Goal: Share content

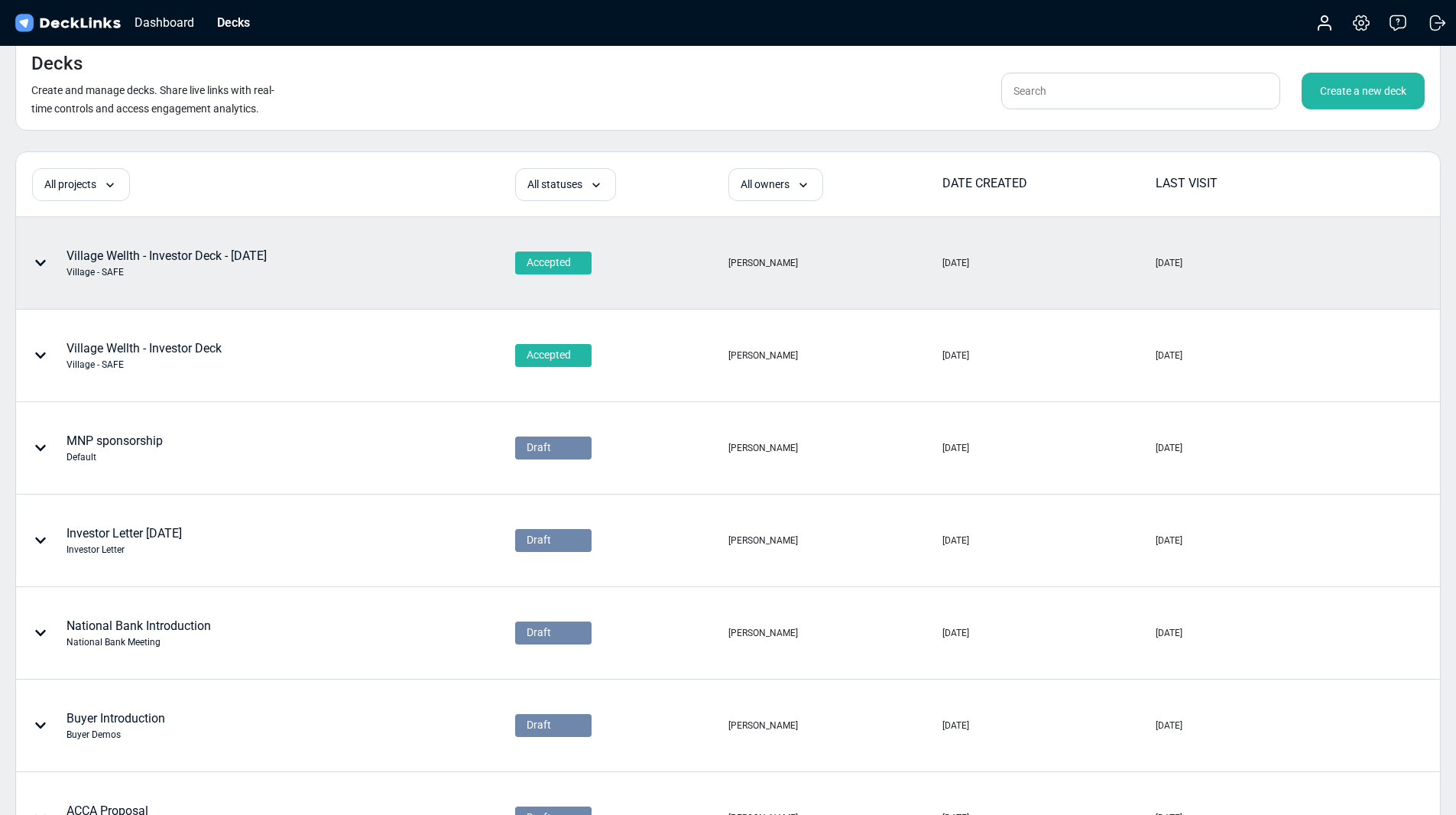
click at [42, 263] on icon at bounding box center [40, 262] width 10 height 6
click at [304, 265] on div at bounding box center [728, 408] width 1456 height 815
click at [237, 257] on div "Village Wellth - Investor Deck - [DATE] Village - SAFE" at bounding box center [167, 262] width 201 height 32
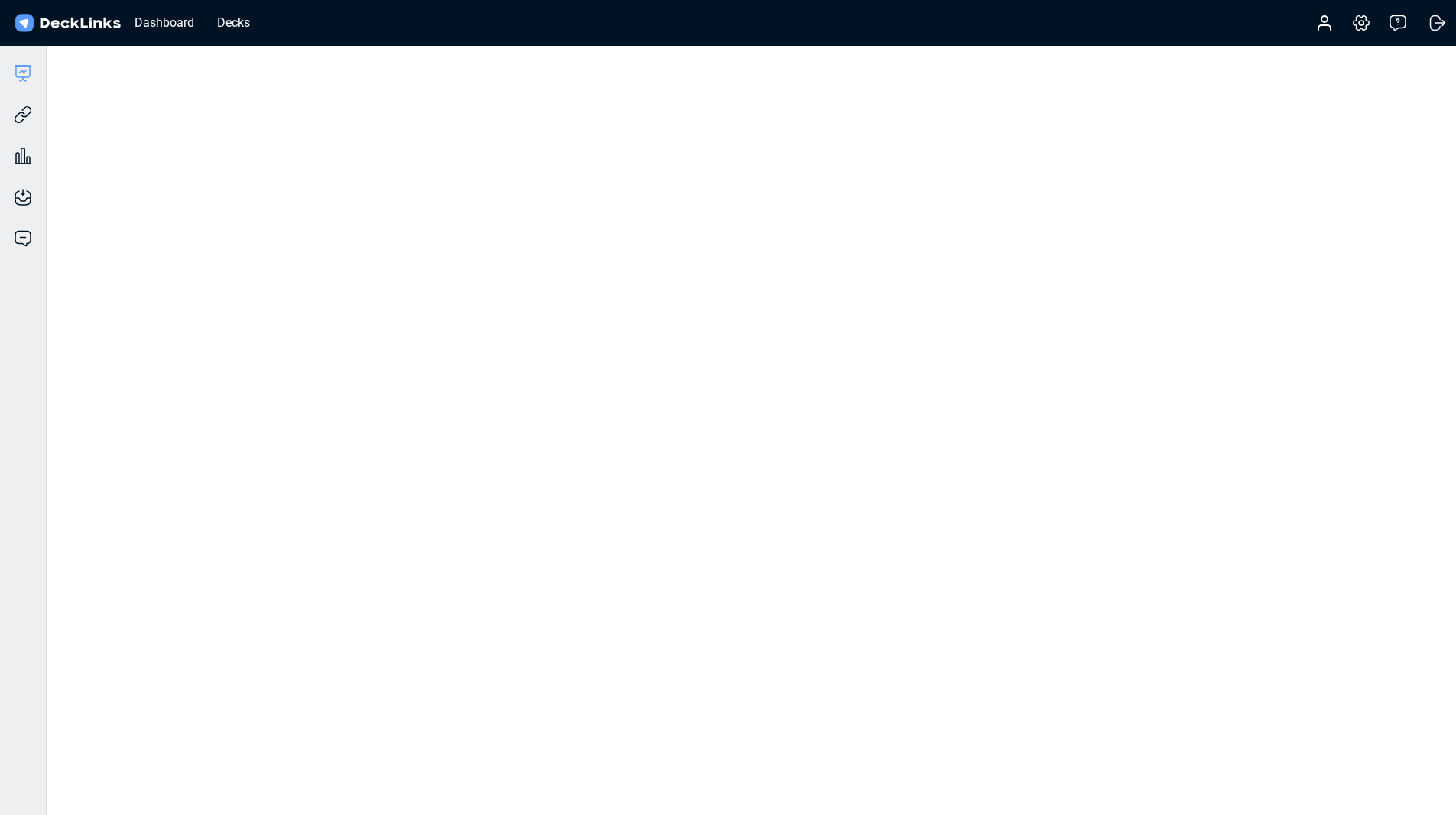
click at [245, 26] on div "Decks" at bounding box center [233, 23] width 48 height 19
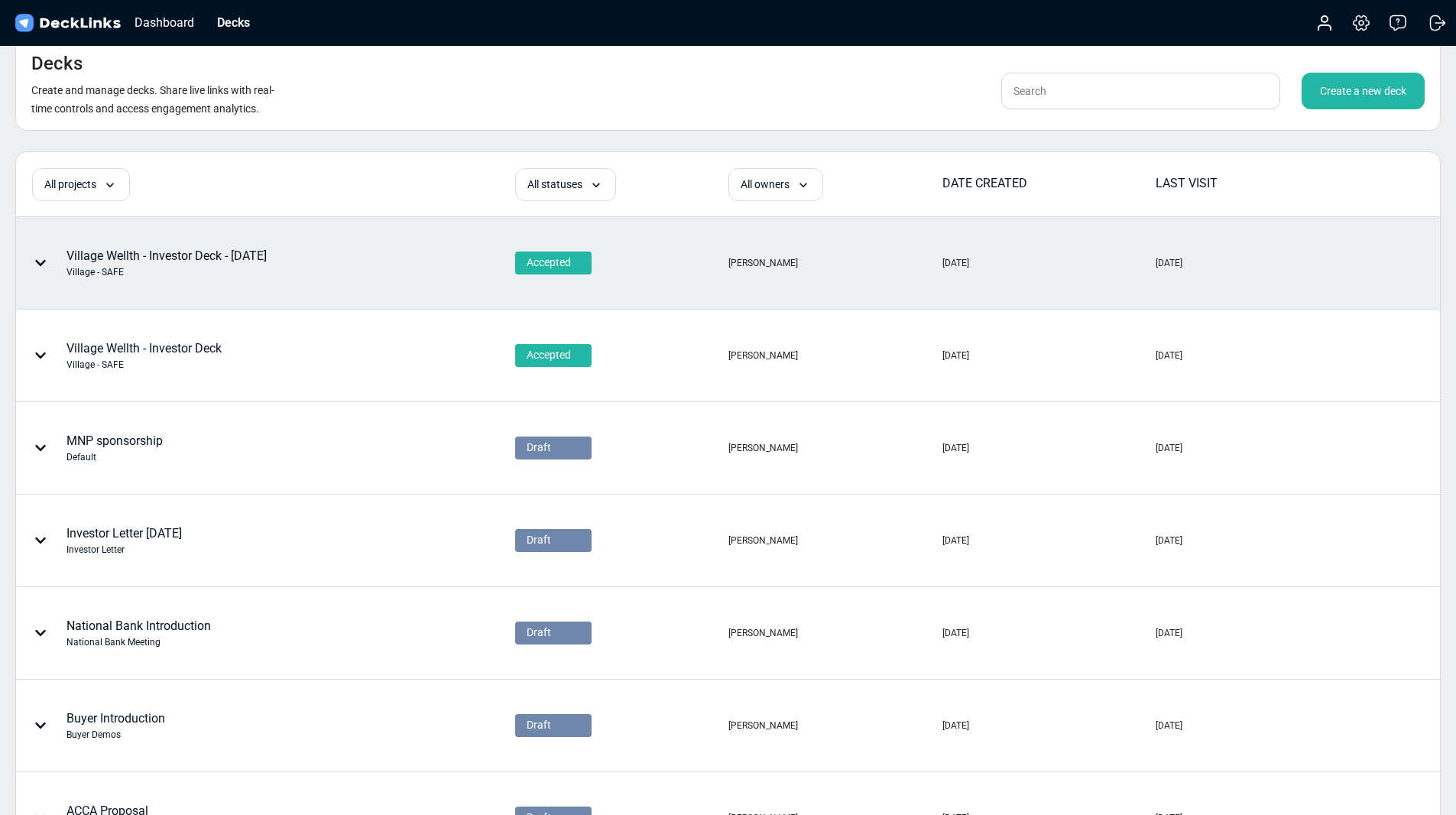
click at [307, 255] on div "Village Wellth - Investor Deck - [DATE] Village - SAFE" at bounding box center [202, 262] width 373 height 46
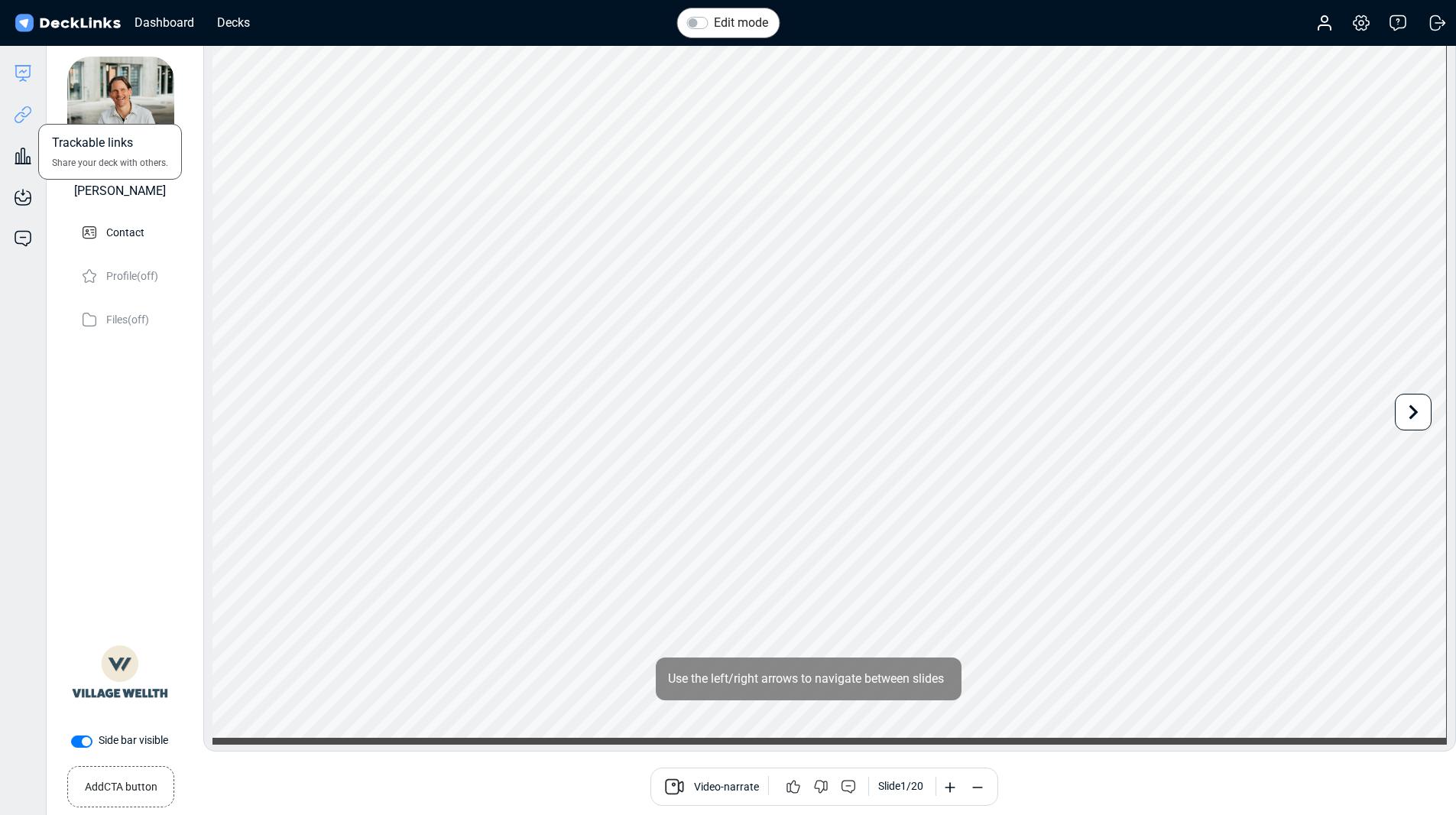
click at [29, 112] on icon at bounding box center [23, 114] width 18 height 18
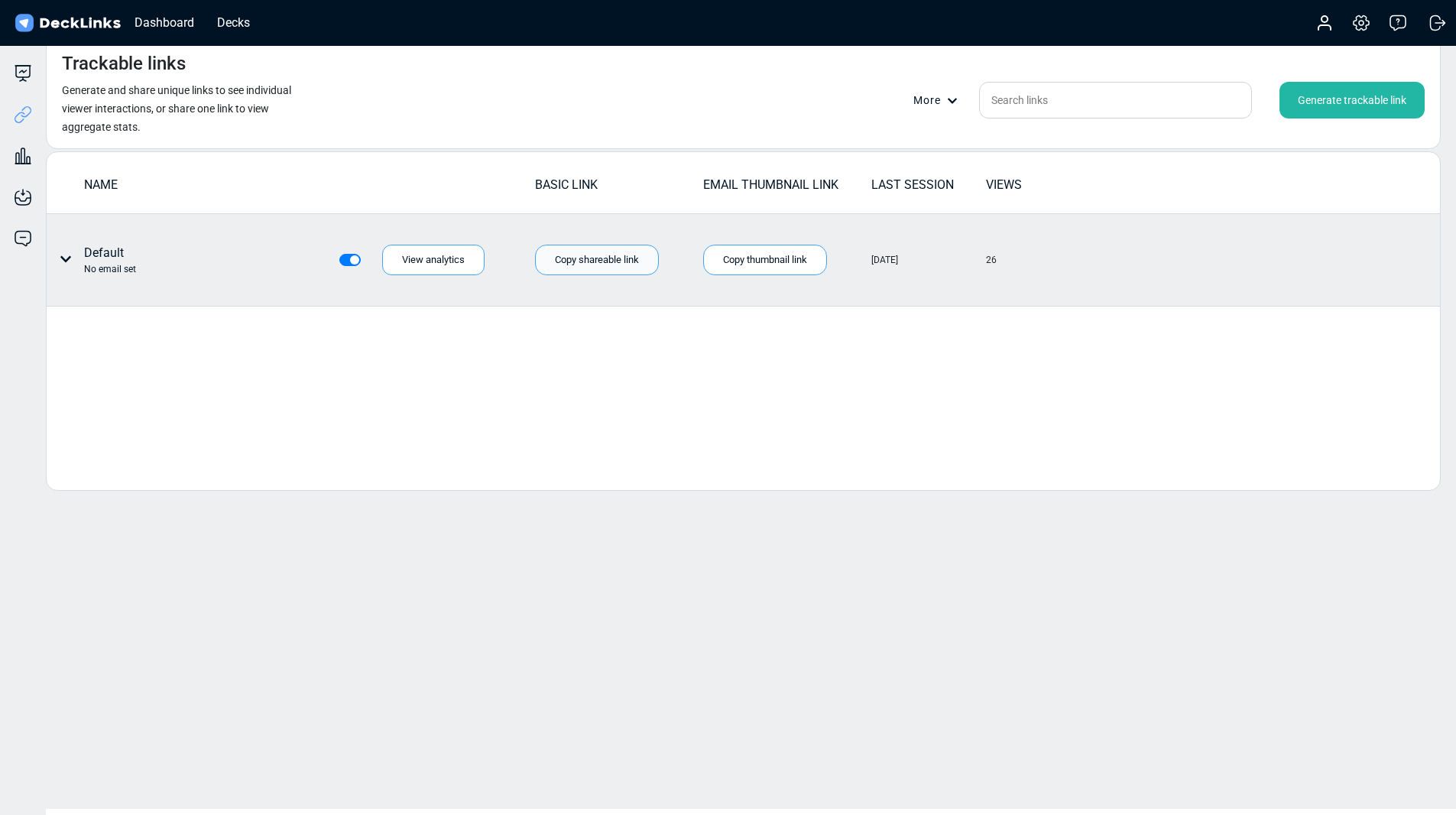
click at [625, 265] on div "Copy shareable link" at bounding box center [597, 260] width 124 height 30
click at [563, 264] on div "Copy shareable link" at bounding box center [597, 260] width 124 height 30
